Goal: Information Seeking & Learning: Learn about a topic

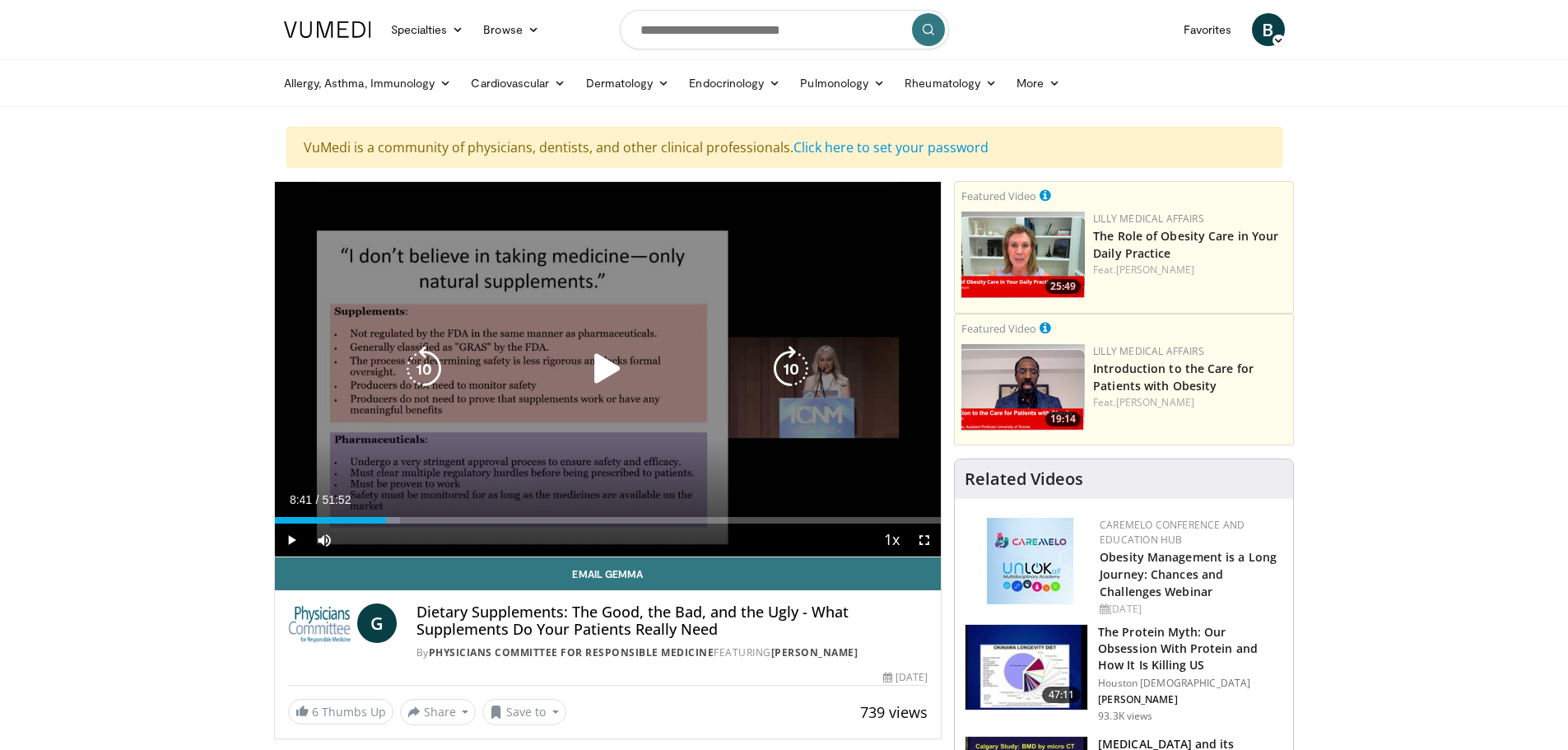
click at [417, 368] on icon "Video Player" at bounding box center [423, 368] width 46 height 46
click at [608, 367] on icon "Video Player" at bounding box center [607, 368] width 46 height 46
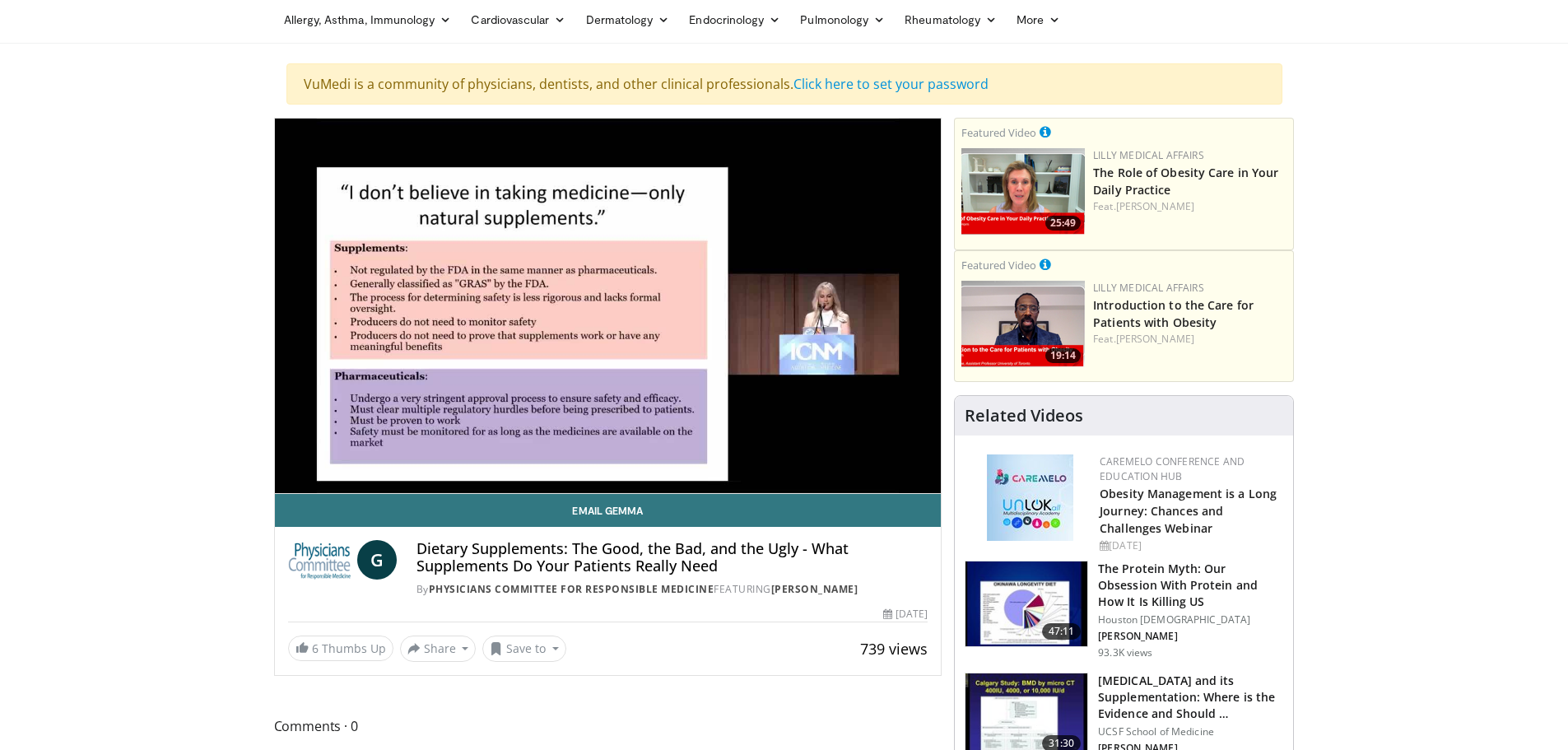
scroll to position [83, 0]
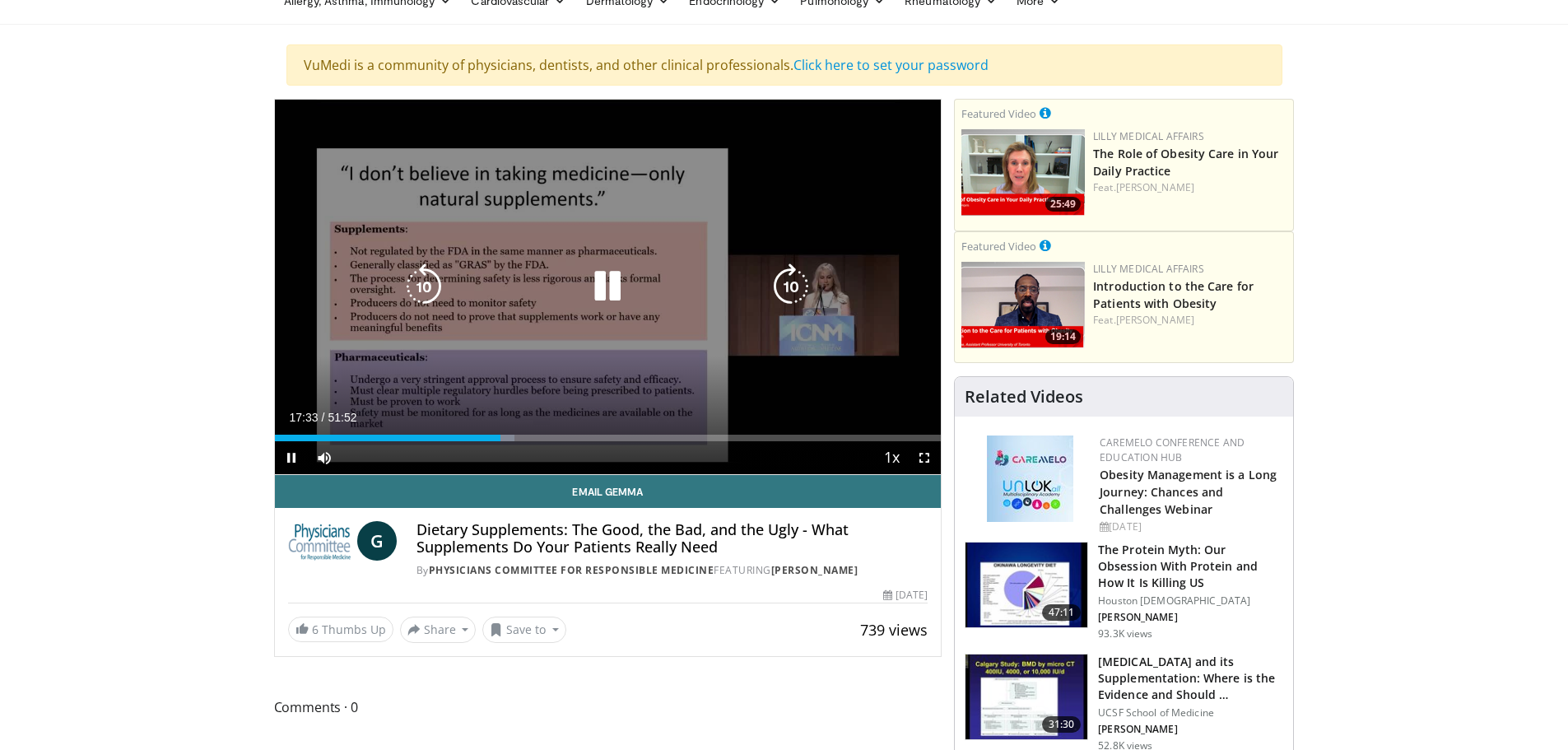
click at [608, 277] on icon "Video Player" at bounding box center [607, 287] width 46 height 46
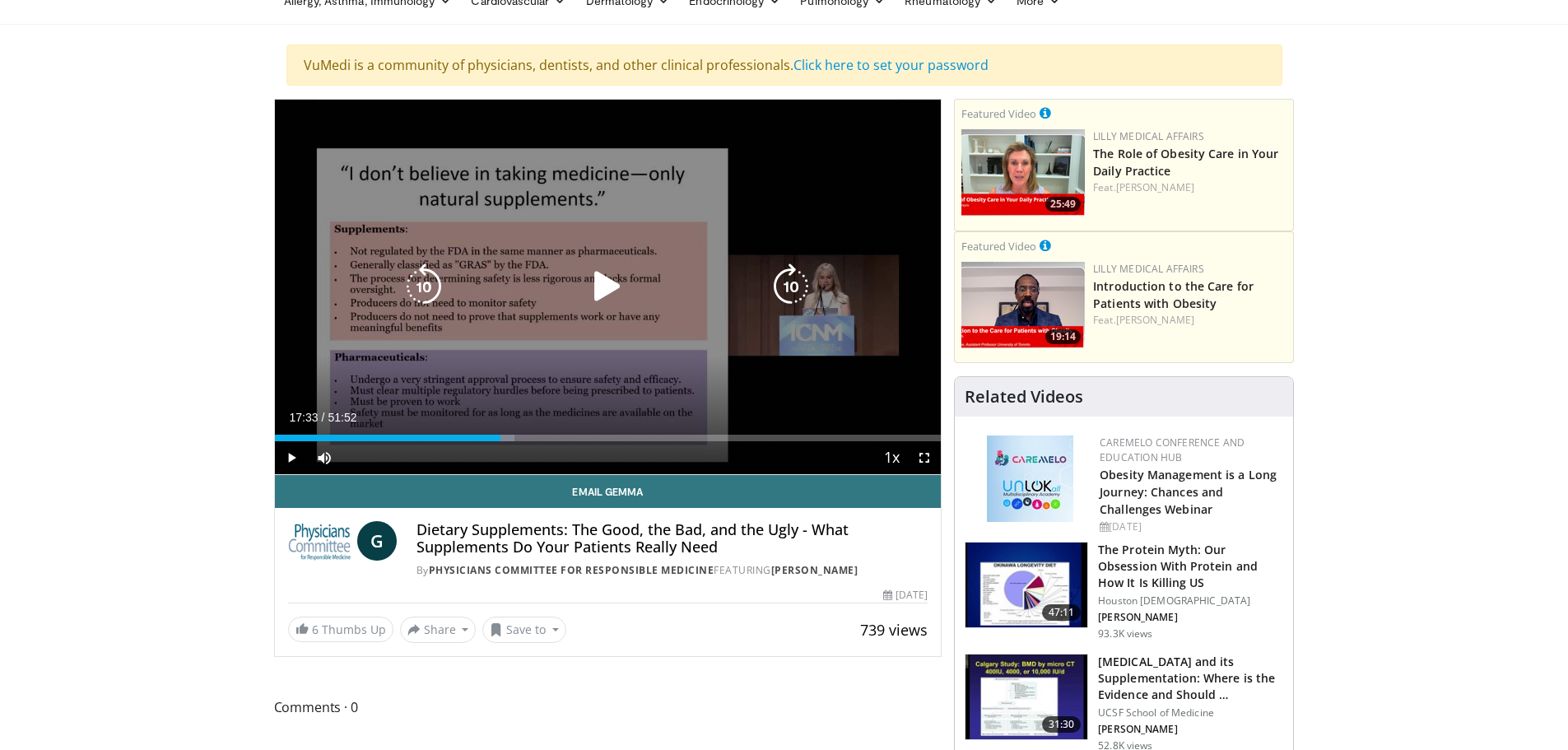
click at [600, 283] on icon "Video Player" at bounding box center [607, 287] width 46 height 46
click at [791, 291] on icon "Video Player" at bounding box center [791, 287] width 46 height 46
click at [793, 279] on icon "Video Player" at bounding box center [791, 287] width 46 height 46
click at [789, 286] on icon "Video Player" at bounding box center [791, 287] width 46 height 46
click at [789, 289] on icon "Video Player" at bounding box center [791, 287] width 46 height 46
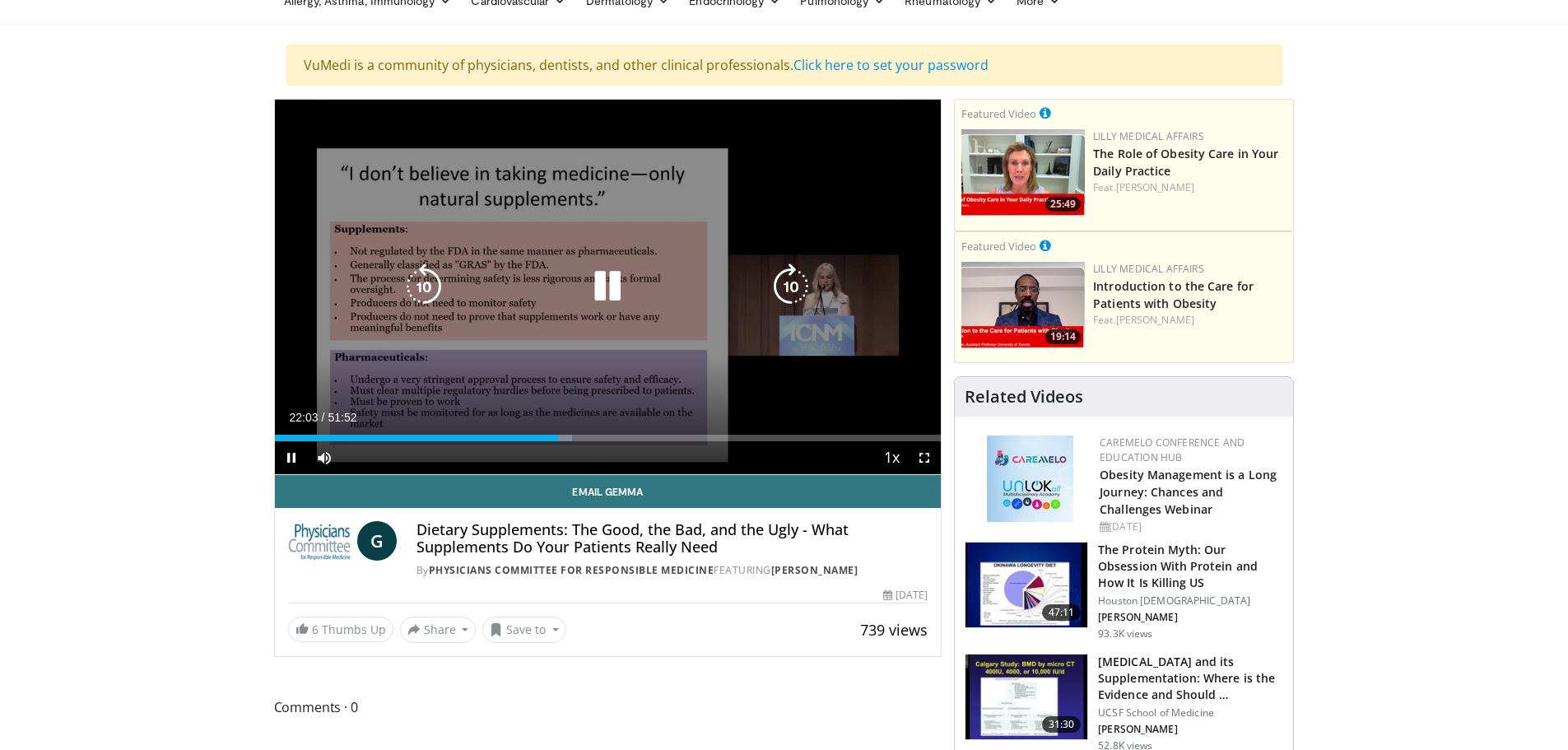
click at [790, 287] on icon "Video Player" at bounding box center [791, 287] width 46 height 46
click at [791, 291] on icon "Video Player" at bounding box center [791, 287] width 46 height 46
click at [794, 280] on icon "Video Player" at bounding box center [791, 287] width 46 height 46
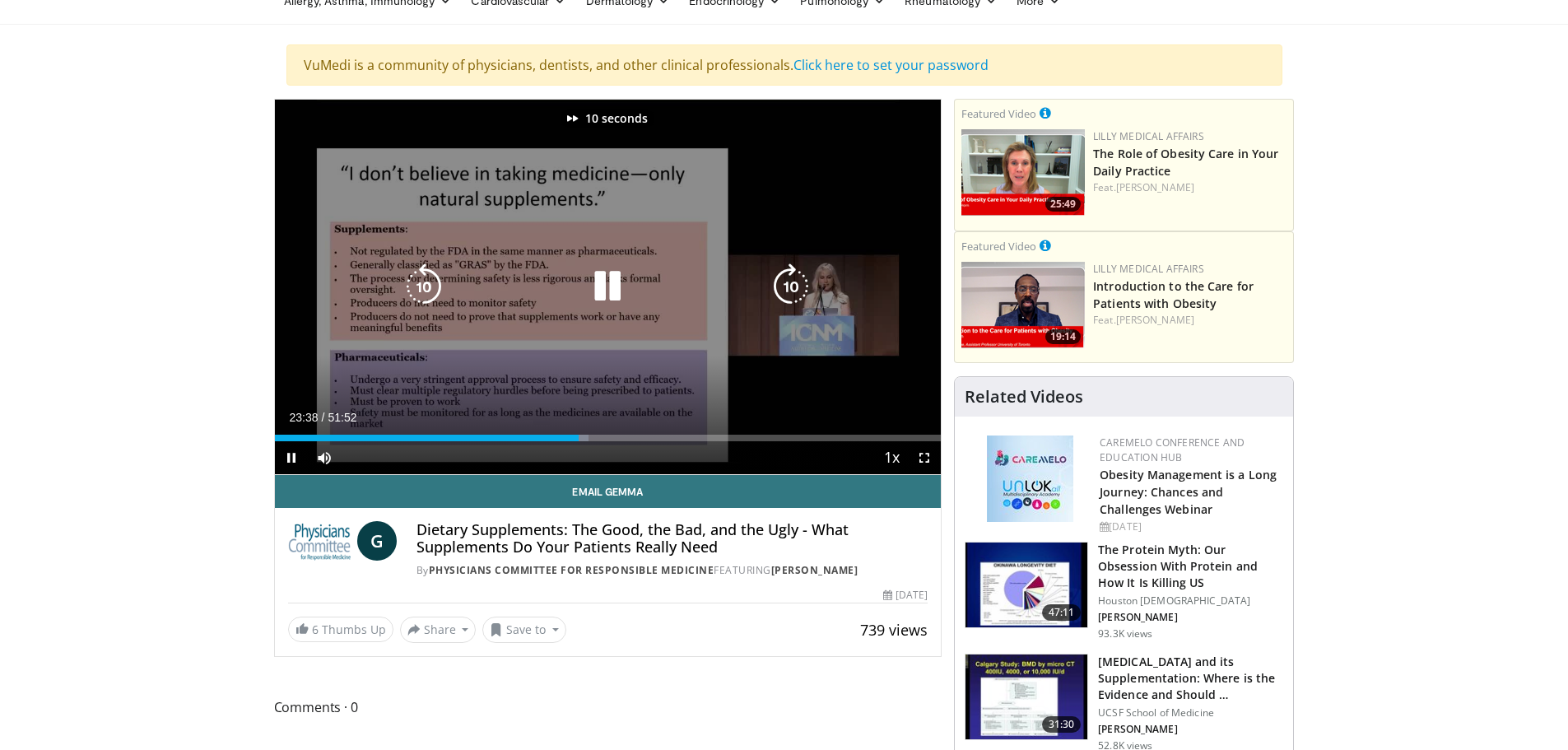
click at [794, 280] on icon "Video Player" at bounding box center [791, 287] width 46 height 46
click at [792, 294] on icon "Video Player" at bounding box center [791, 287] width 46 height 46
click at [427, 288] on icon "Video Player" at bounding box center [423, 287] width 46 height 46
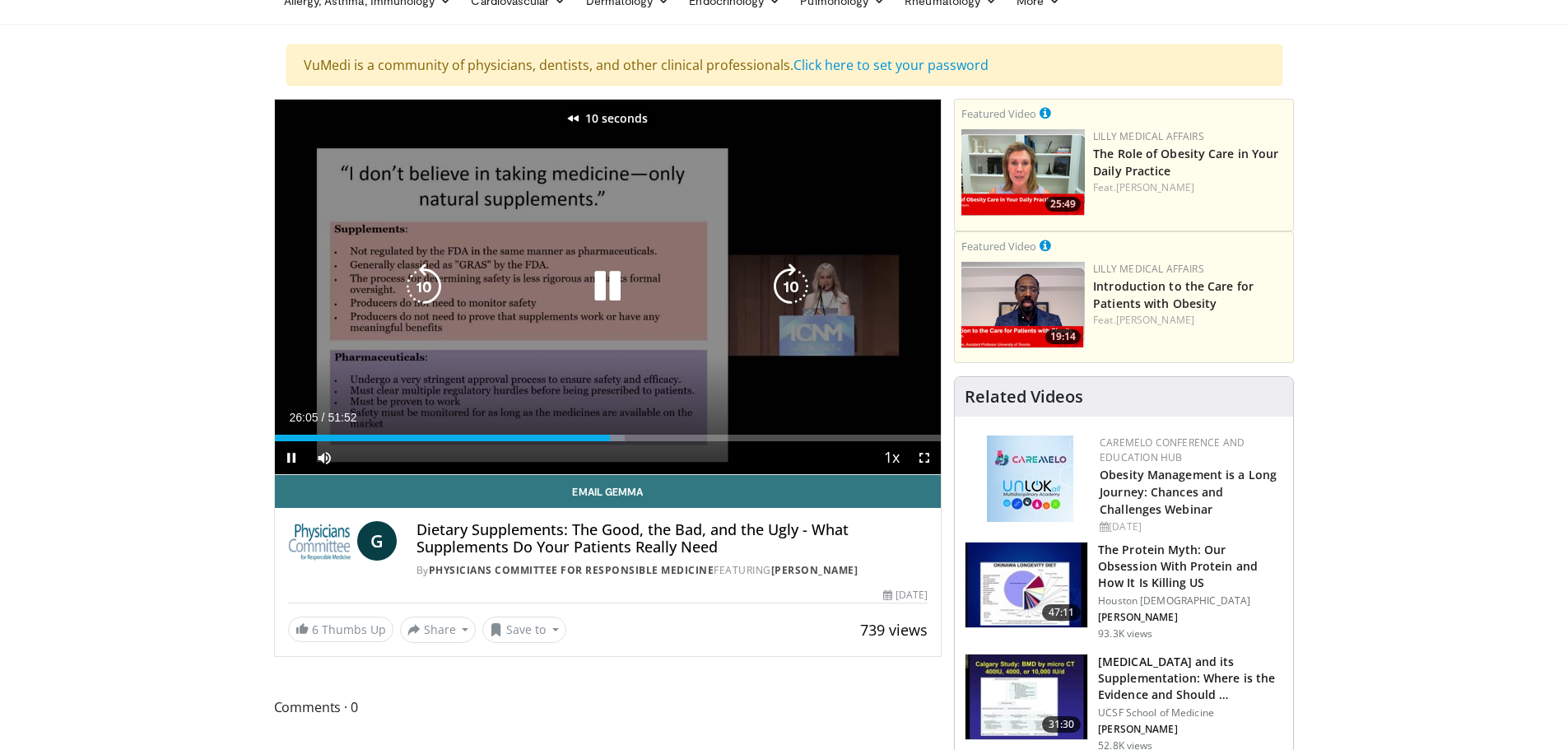
click at [434, 289] on icon "Video Player" at bounding box center [423, 287] width 46 height 46
click at [430, 296] on icon "Video Player" at bounding box center [423, 287] width 46 height 46
click at [437, 281] on icon "Video Player" at bounding box center [423, 287] width 46 height 46
click at [780, 295] on icon "Video Player" at bounding box center [791, 287] width 46 height 46
click at [426, 276] on icon "Video Player" at bounding box center [423, 287] width 46 height 46
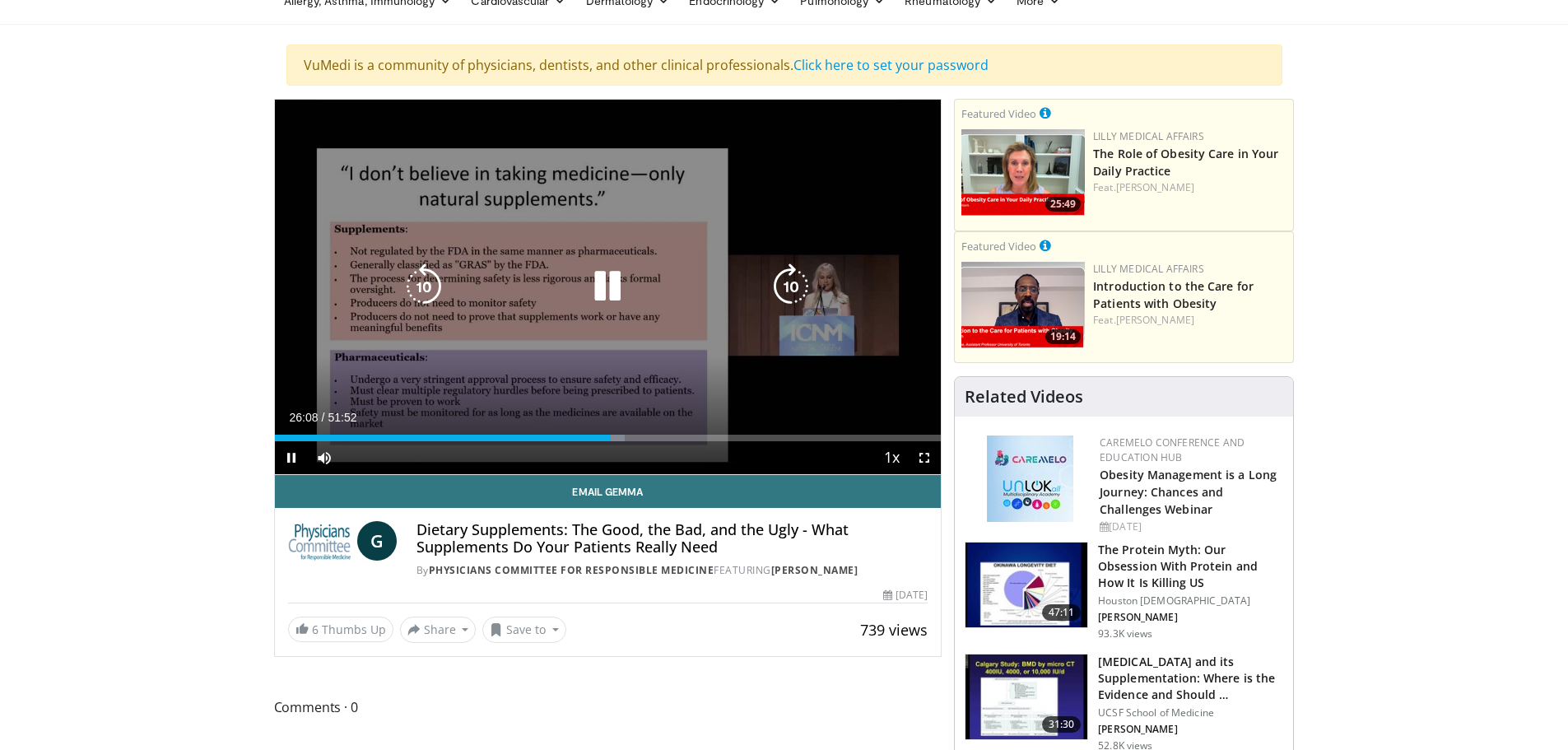
click at [788, 279] on icon "Video Player" at bounding box center [791, 287] width 46 height 46
click at [798, 285] on icon "Video Player" at bounding box center [791, 287] width 46 height 46
click at [787, 267] on icon "Video Player" at bounding box center [791, 287] width 46 height 46
click at [787, 294] on icon "Video Player" at bounding box center [791, 287] width 46 height 46
click at [798, 290] on icon "Video Player" at bounding box center [791, 287] width 46 height 46
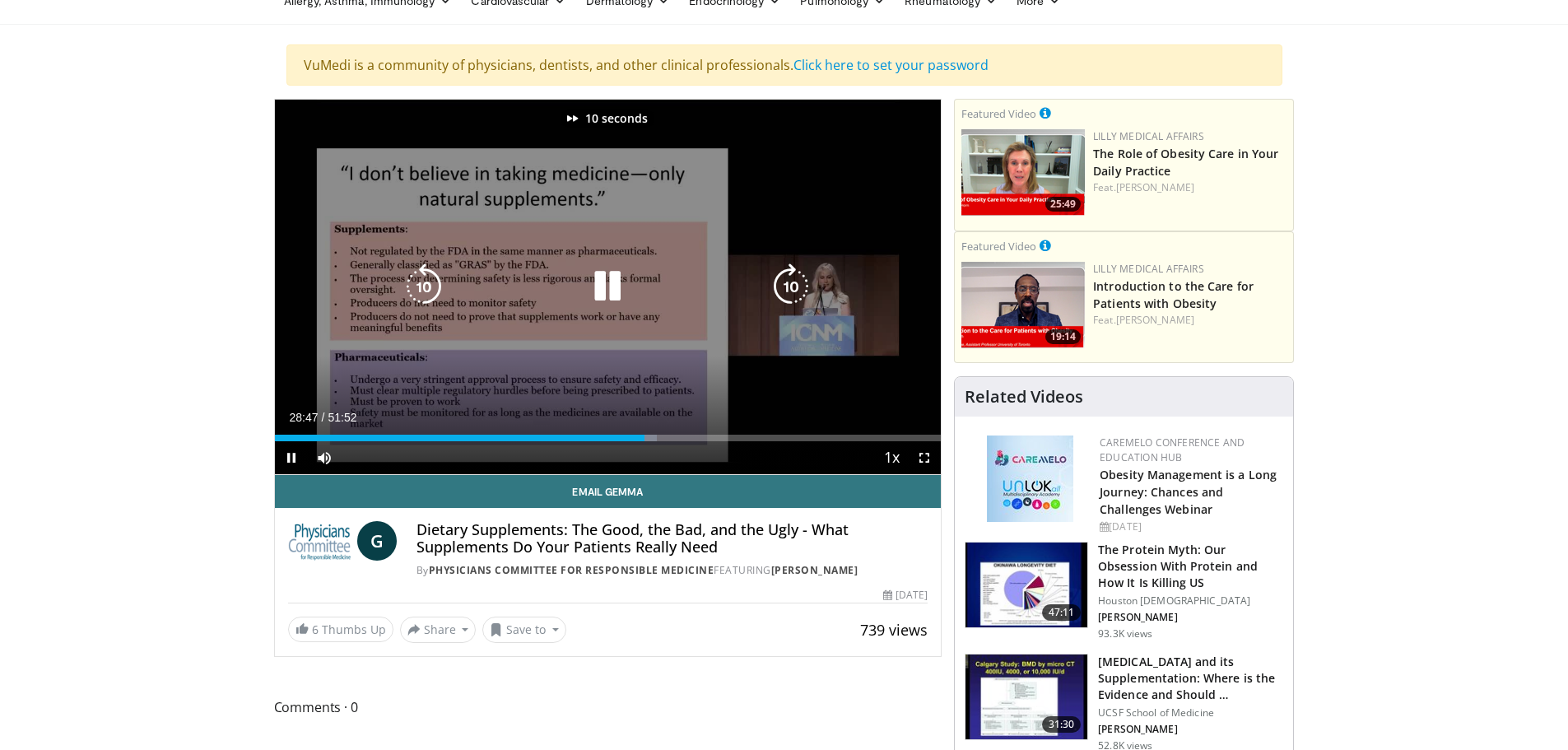
click at [798, 290] on icon "Video Player" at bounding box center [791, 287] width 46 height 46
click at [797, 294] on icon "Video Player" at bounding box center [791, 287] width 46 height 46
click at [796, 293] on icon "Video Player" at bounding box center [791, 287] width 46 height 46
click at [794, 290] on icon "Video Player" at bounding box center [791, 287] width 46 height 46
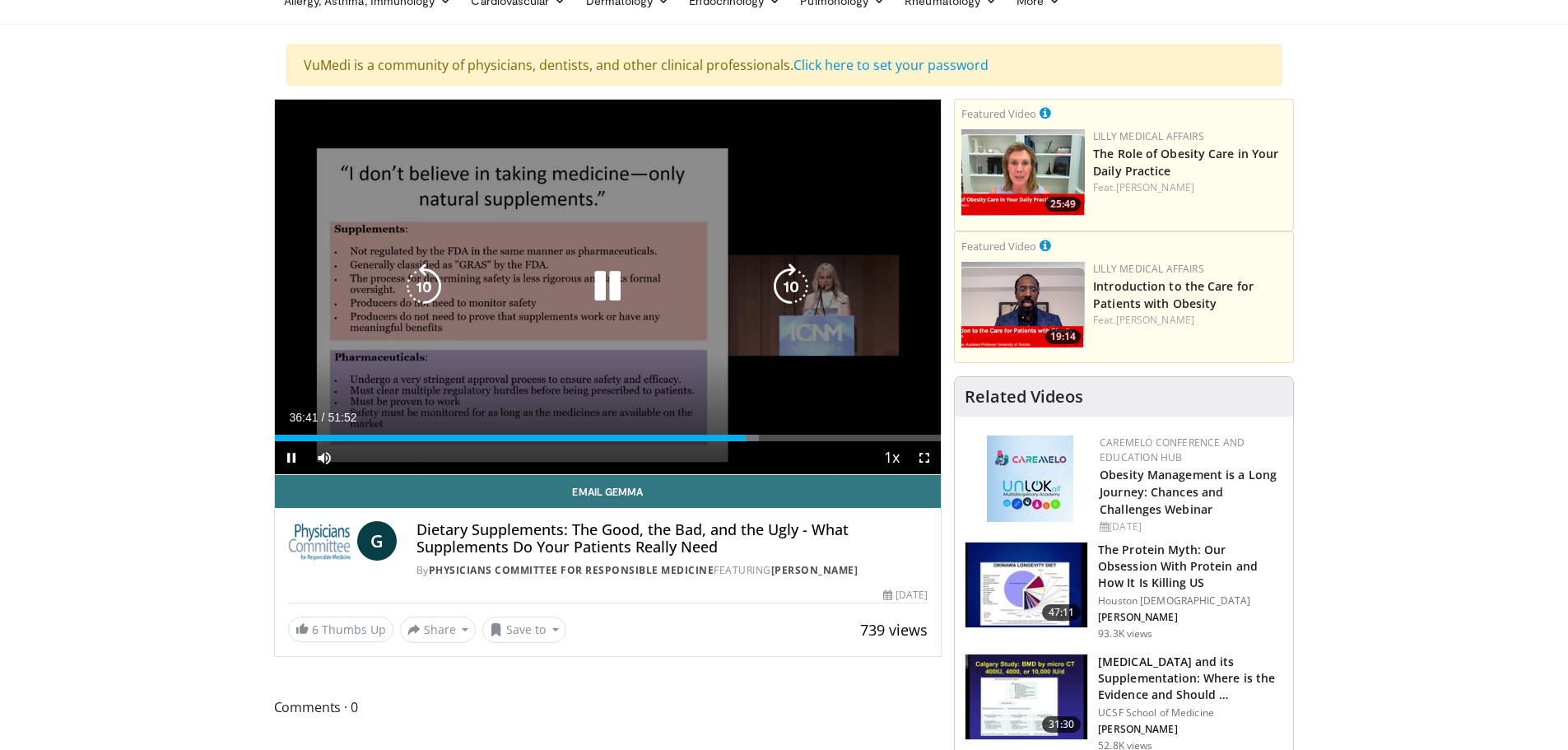
click at [791, 286] on icon "Video Player" at bounding box center [791, 287] width 46 height 46
click at [794, 286] on icon "Video Player" at bounding box center [791, 287] width 46 height 46
click at [792, 288] on icon "Video Player" at bounding box center [791, 287] width 46 height 46
click at [797, 286] on icon "Video Player" at bounding box center [791, 287] width 46 height 46
click at [791, 297] on icon "Video Player" at bounding box center [791, 287] width 46 height 46
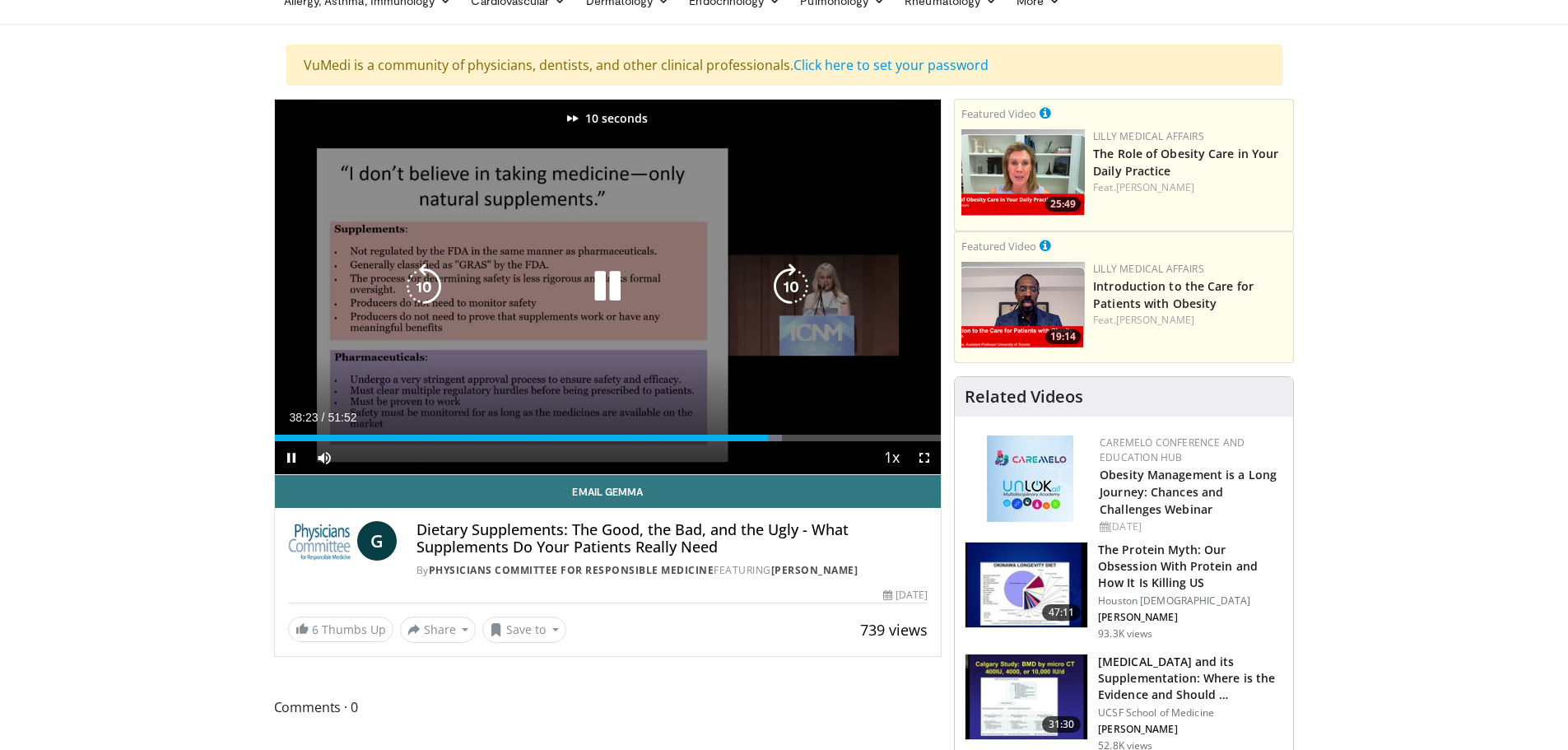
click at [792, 290] on icon "Video Player" at bounding box center [791, 287] width 46 height 46
click at [802, 280] on icon "Video Player" at bounding box center [791, 287] width 46 height 46
click at [424, 280] on icon "Video Player" at bounding box center [423, 287] width 46 height 46
click at [421, 292] on icon "Video Player" at bounding box center [423, 287] width 46 height 46
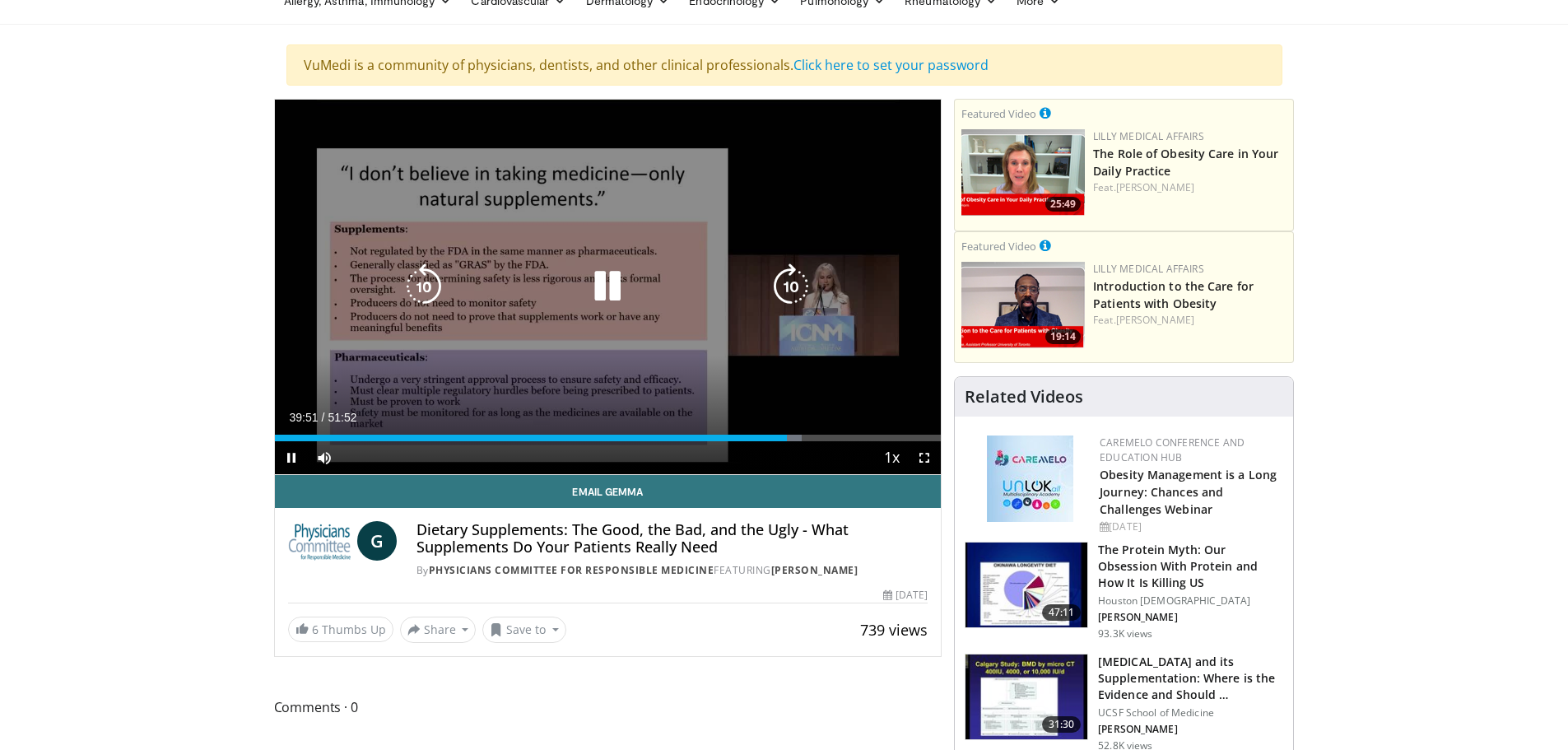
click at [413, 280] on icon "Video Player" at bounding box center [423, 287] width 46 height 46
click at [795, 278] on icon "Video Player" at bounding box center [791, 287] width 46 height 46
click at [780, 289] on icon "Video Player" at bounding box center [791, 287] width 46 height 46
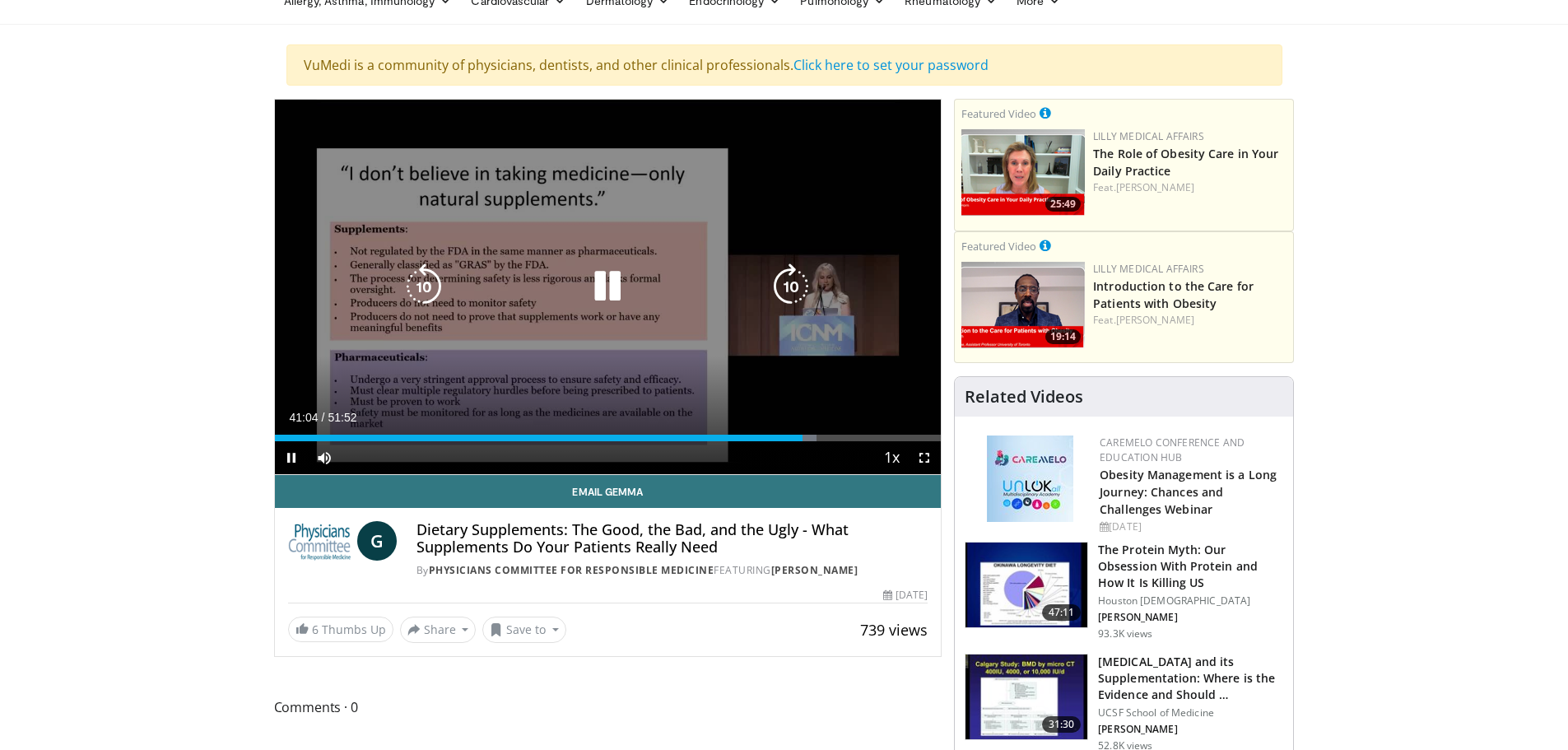
click at [405, 287] on icon "Video Player" at bounding box center [423, 287] width 46 height 46
click at [791, 291] on icon "Video Player" at bounding box center [791, 287] width 46 height 46
click at [787, 287] on icon "Video Player" at bounding box center [791, 287] width 46 height 46
click at [786, 293] on icon "Video Player" at bounding box center [791, 287] width 46 height 46
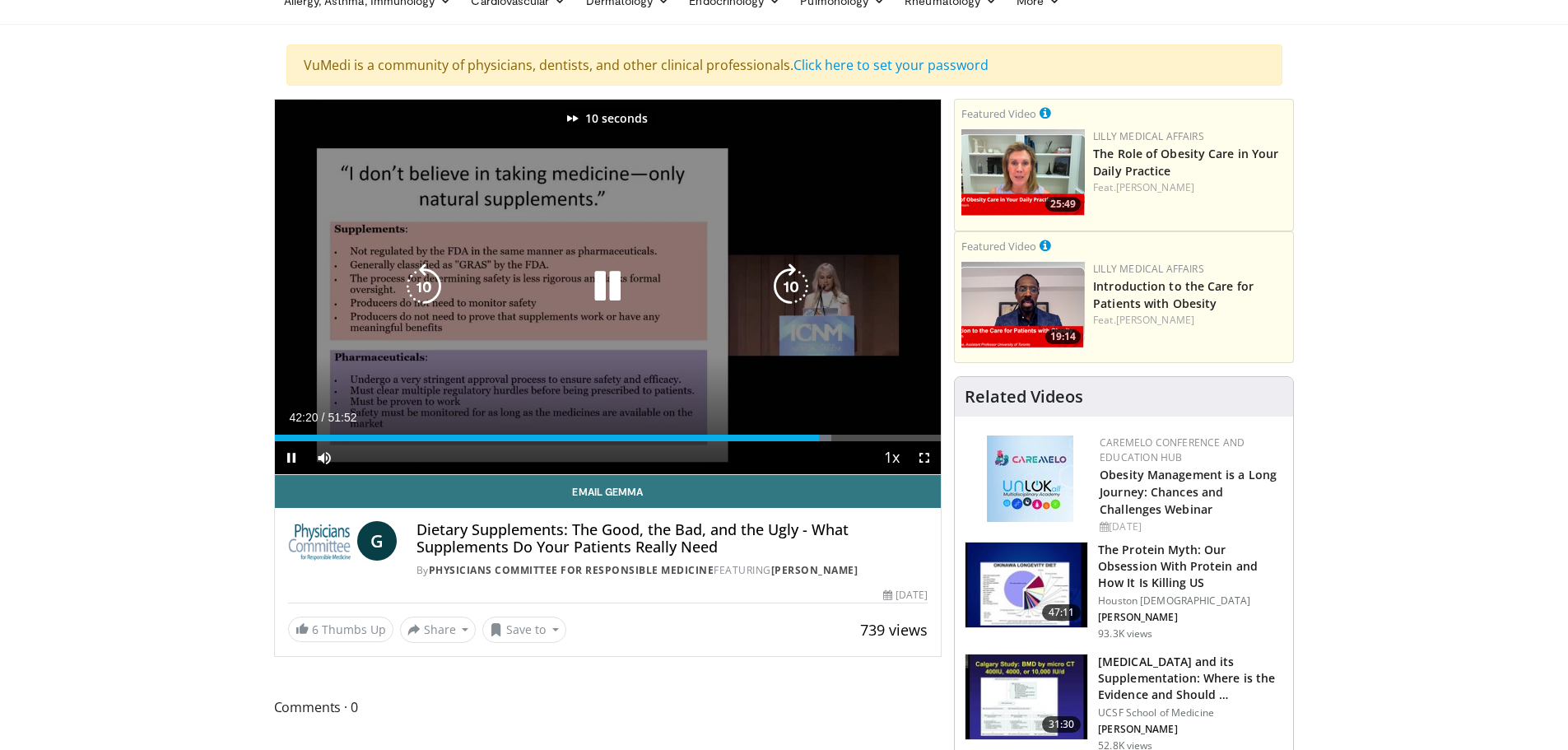
click at [786, 293] on icon "Video Player" at bounding box center [791, 287] width 46 height 46
click at [789, 285] on icon "Video Player" at bounding box center [791, 287] width 46 height 46
click at [793, 292] on icon "Video Player" at bounding box center [791, 287] width 46 height 46
click at [791, 290] on icon "Video Player" at bounding box center [791, 287] width 46 height 46
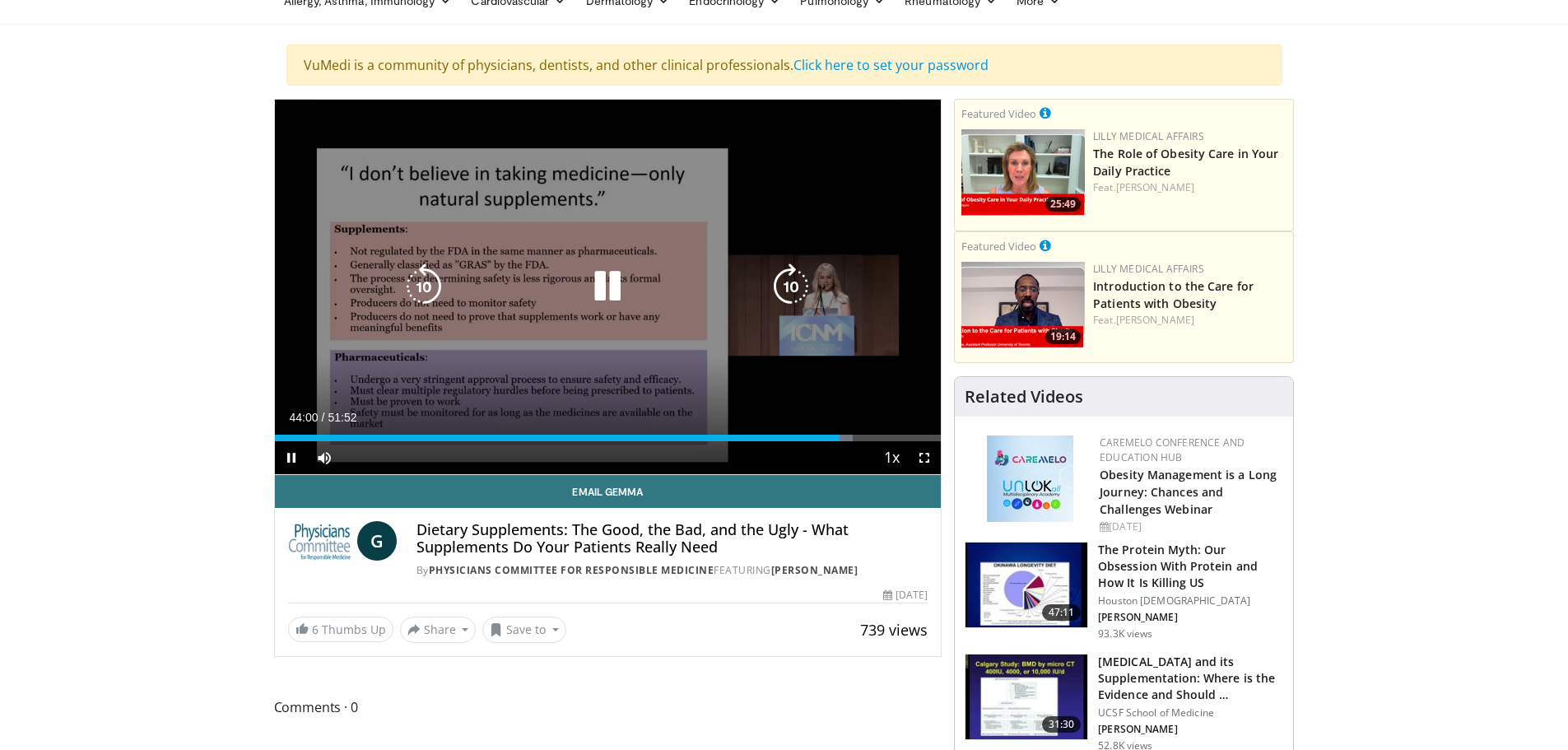
click at [800, 289] on icon "Video Player" at bounding box center [791, 287] width 46 height 46
click at [425, 287] on icon "Video Player" at bounding box center [423, 287] width 46 height 46
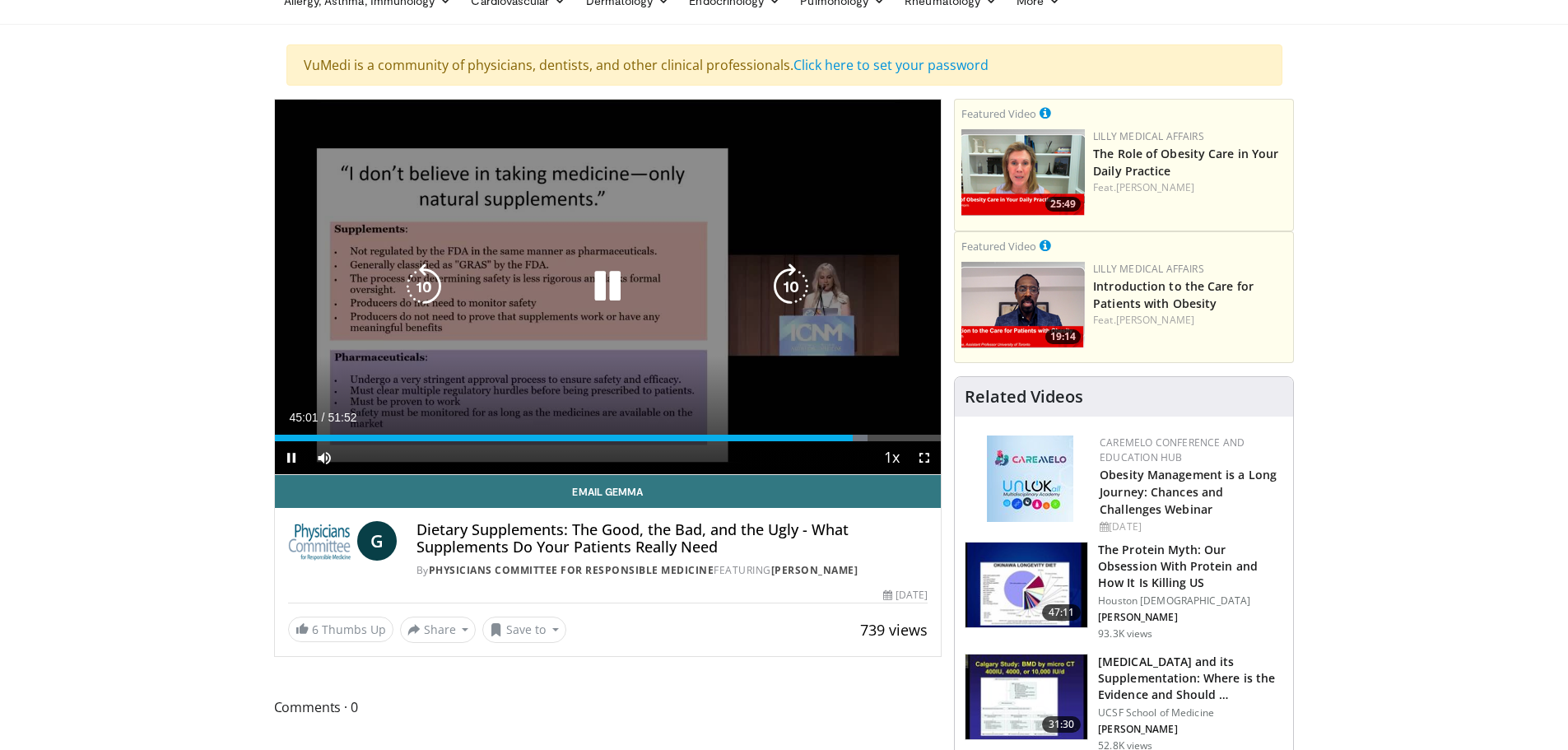
click at [617, 303] on icon "Video Player" at bounding box center [607, 287] width 46 height 46
click at [786, 286] on icon "Video Player" at bounding box center [791, 287] width 46 height 46
click at [604, 281] on icon "Video Player" at bounding box center [607, 287] width 46 height 46
click at [421, 294] on icon "Video Player" at bounding box center [423, 287] width 46 height 46
click at [795, 287] on icon "Video Player" at bounding box center [791, 287] width 46 height 46
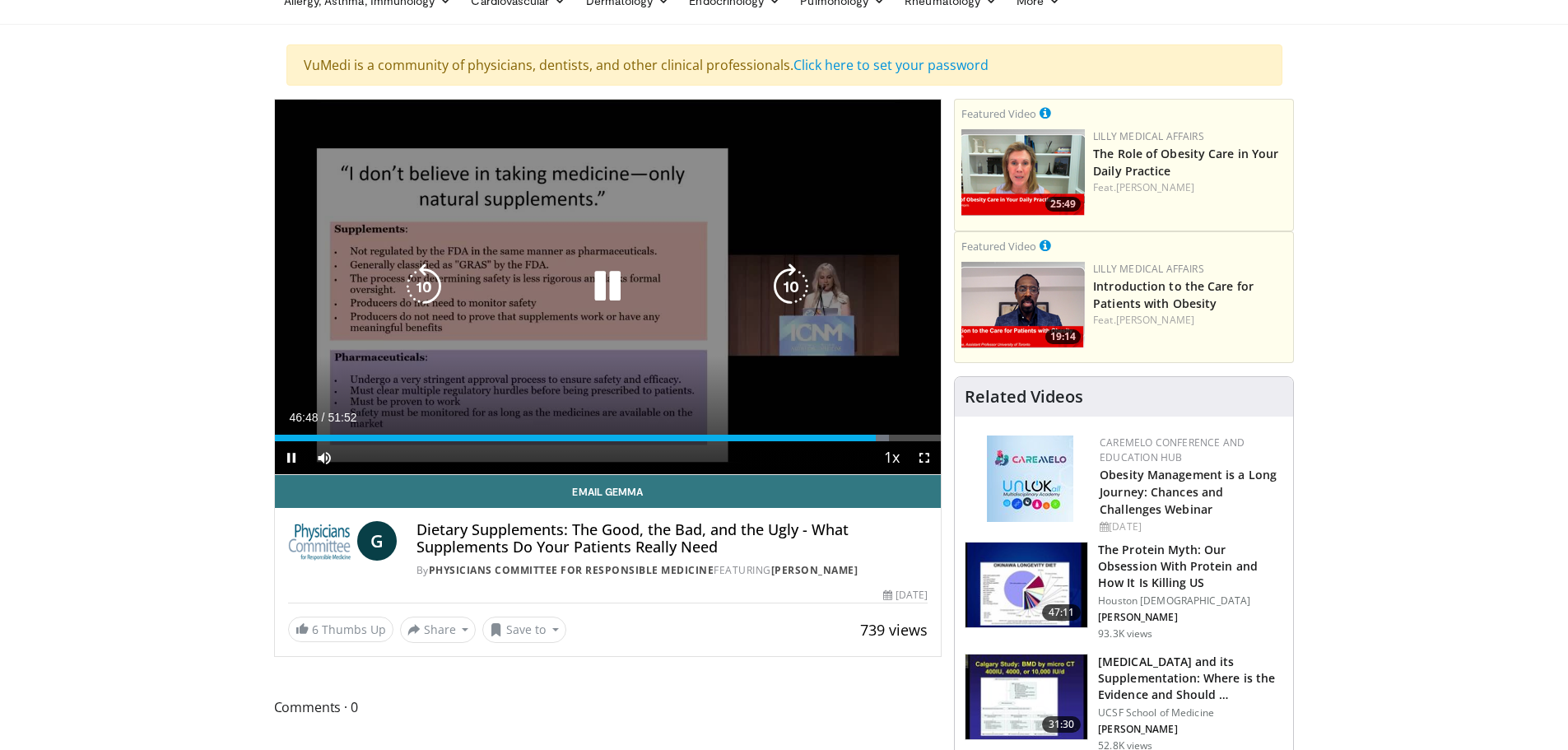
click at [421, 283] on icon "Video Player" at bounding box center [423, 287] width 46 height 46
click at [792, 286] on icon "Video Player" at bounding box center [791, 287] width 46 height 46
click at [786, 294] on icon "Video Player" at bounding box center [791, 287] width 46 height 46
click at [426, 274] on icon "Video Player" at bounding box center [423, 287] width 46 height 46
click at [427, 274] on icon "Video Player" at bounding box center [423, 287] width 46 height 46
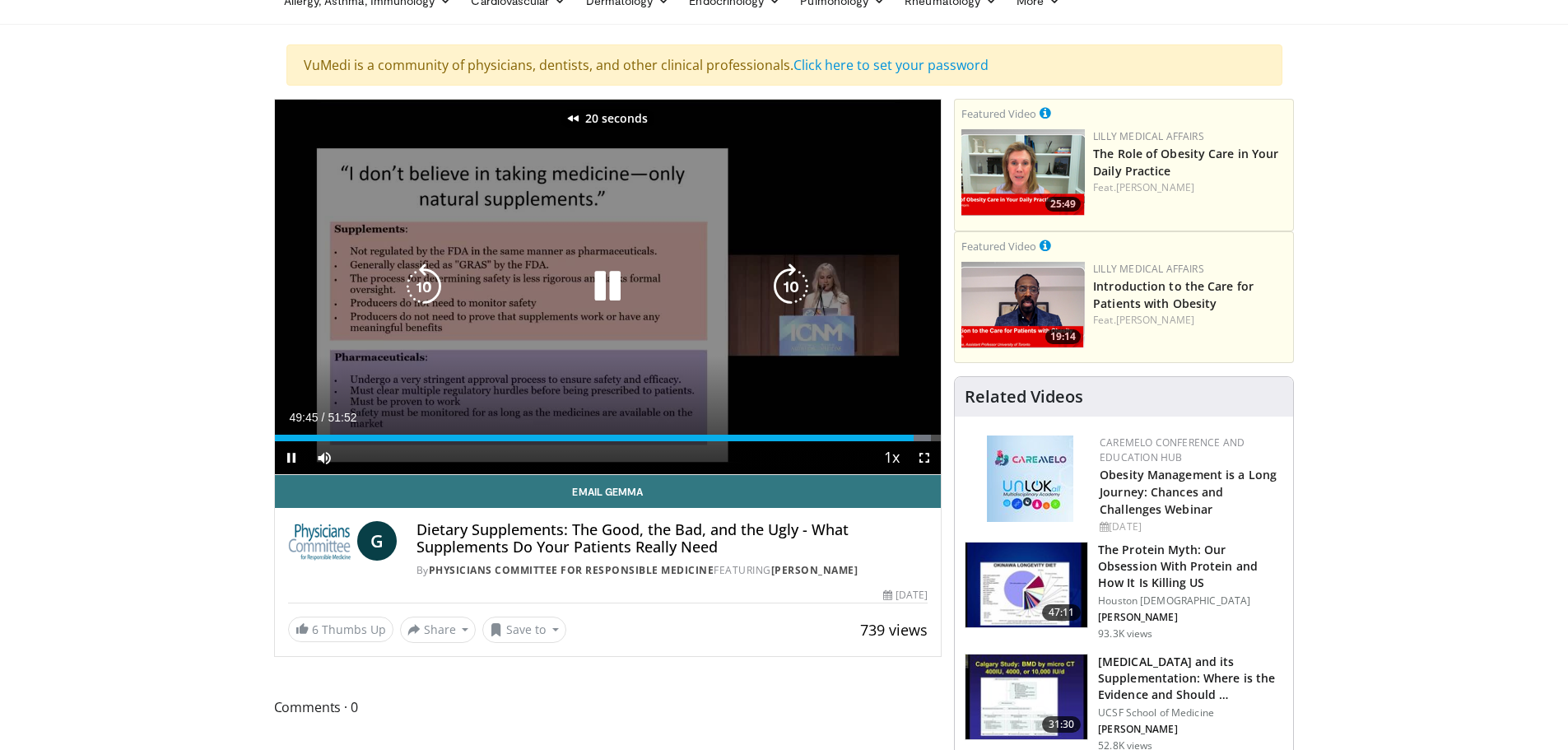
click at [796, 280] on icon "Video Player" at bounding box center [791, 287] width 46 height 46
click at [794, 290] on icon "Video Player" at bounding box center [791, 287] width 46 height 46
click at [793, 284] on icon "Video Player" at bounding box center [791, 287] width 46 height 46
click at [790, 282] on icon "Video Player" at bounding box center [791, 287] width 46 height 46
